Goal: Information Seeking & Learning: Find specific page/section

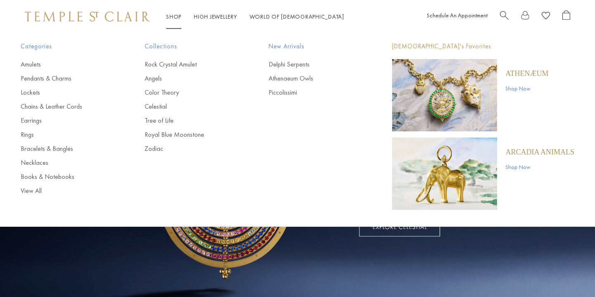
click at [171, 17] on link "Shop Shop" at bounding box center [173, 16] width 15 height 7
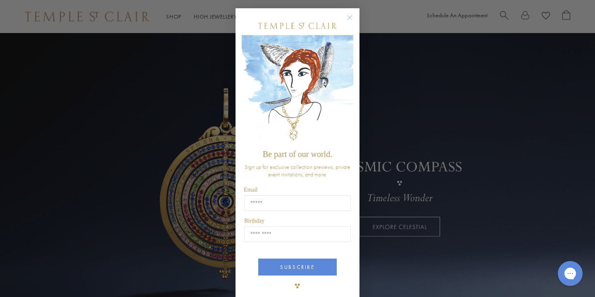
click at [350, 17] on icon "Close dialog" at bounding box center [350, 18] width 4 height 4
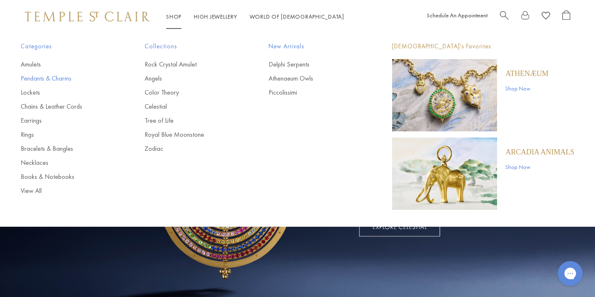
click at [37, 77] on link "Pendants & Charms" at bounding box center [66, 78] width 91 height 9
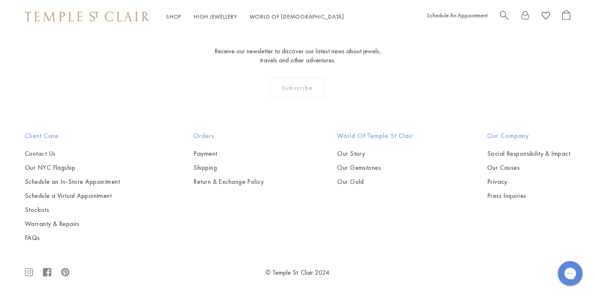
scroll to position [4516, 0]
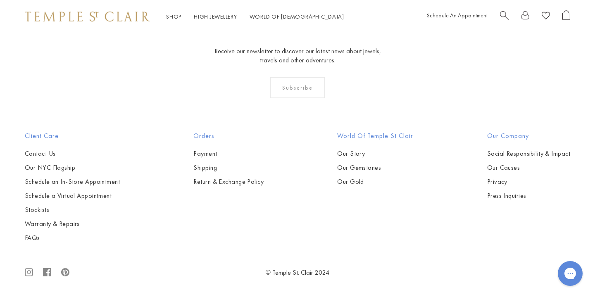
click at [31, 272] on circle at bounding box center [28, 272] width 3 height 3
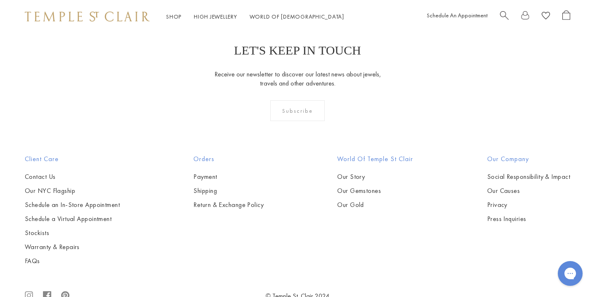
scroll to position [2253, 0]
click at [41, 234] on link "Stockists" at bounding box center [72, 232] width 95 height 9
